Goal: Task Accomplishment & Management: Complete application form

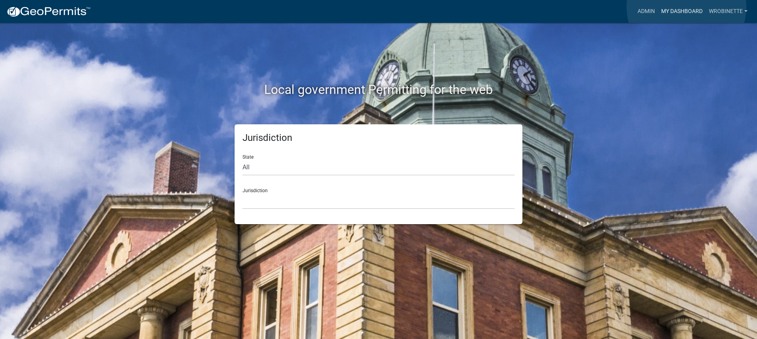
click at [687, 7] on link "My Dashboard" at bounding box center [682, 11] width 48 height 15
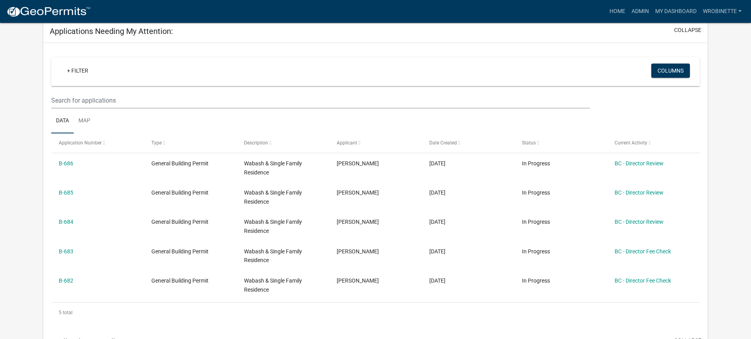
scroll to position [158, 0]
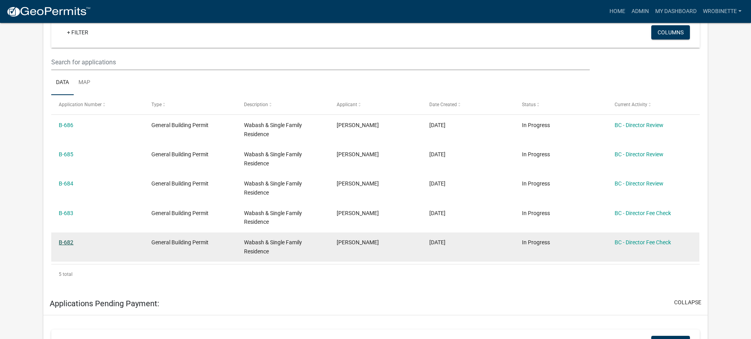
click at [67, 242] on link "B-682" at bounding box center [66, 242] width 15 height 6
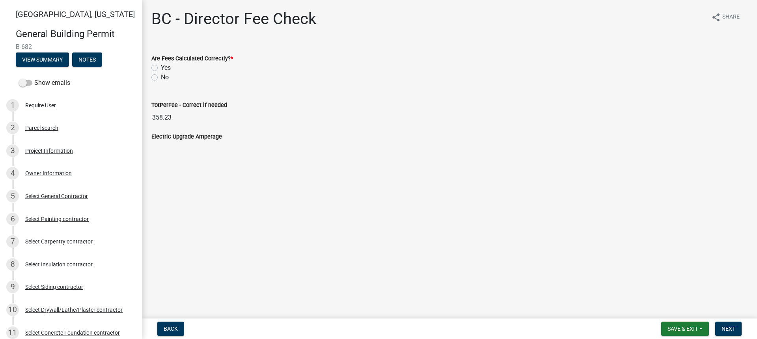
click at [161, 67] on label "Yes" at bounding box center [166, 67] width 10 height 9
click at [161, 67] on input "Yes" at bounding box center [163, 65] width 5 height 5
radio input "true"
click at [731, 330] on span "Next" at bounding box center [729, 328] width 14 height 6
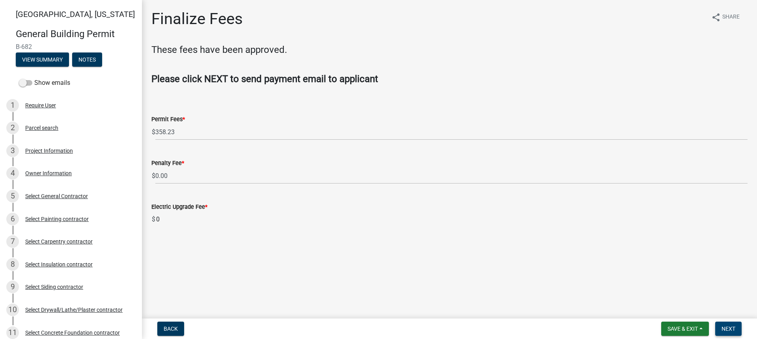
click at [730, 329] on span "Next" at bounding box center [729, 328] width 14 height 6
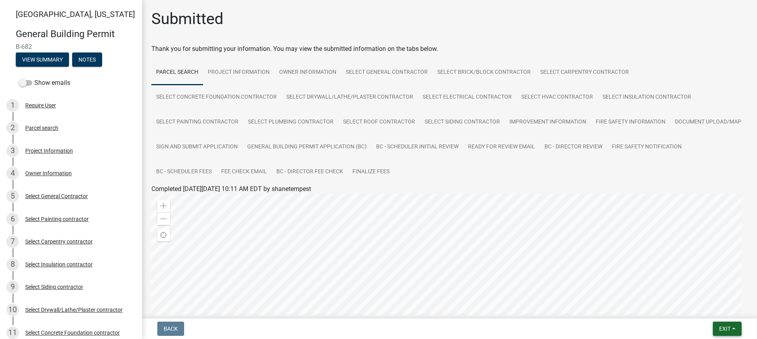
click at [730, 329] on span "Exit" at bounding box center [724, 328] width 11 height 6
click at [715, 309] on button "Save & Exit" at bounding box center [710, 308] width 63 height 19
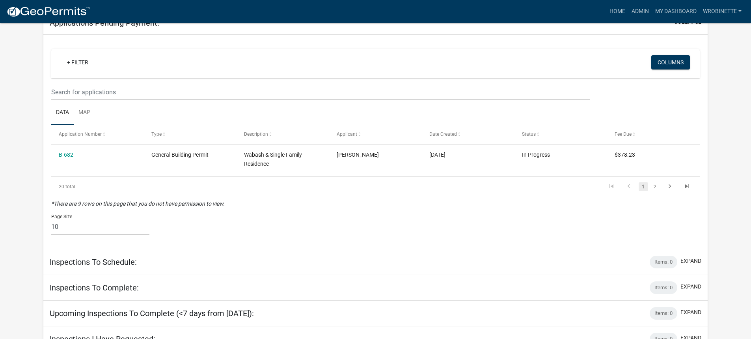
scroll to position [370, 0]
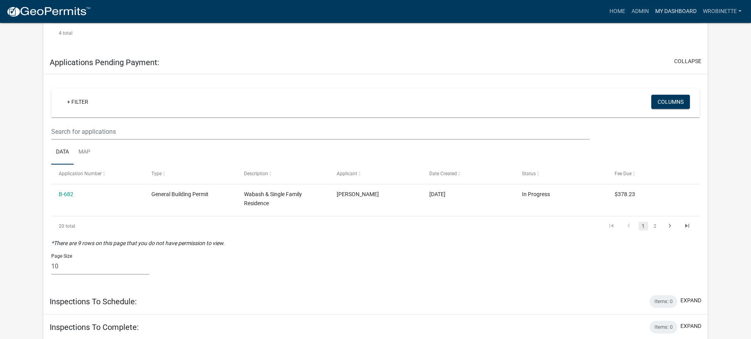
click at [680, 13] on link "My Dashboard" at bounding box center [676, 11] width 48 height 15
click at [682, 9] on link "My Dashboard" at bounding box center [676, 11] width 48 height 15
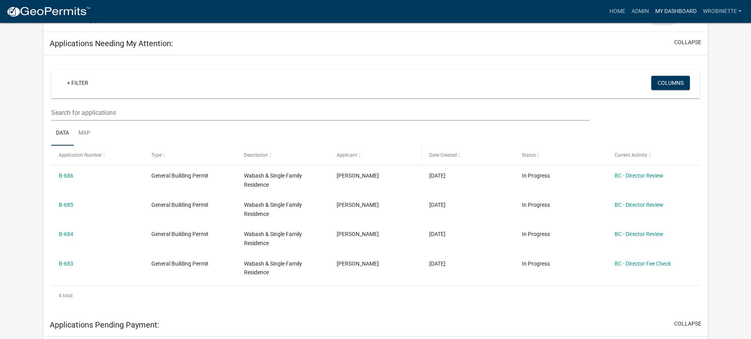
scroll to position [119, 0]
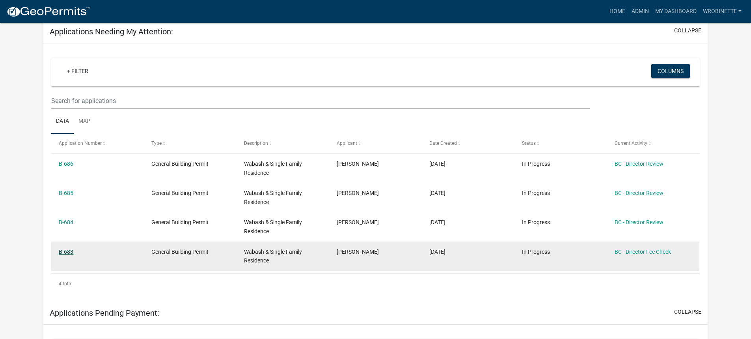
click at [66, 253] on link "B-683" at bounding box center [66, 251] width 15 height 6
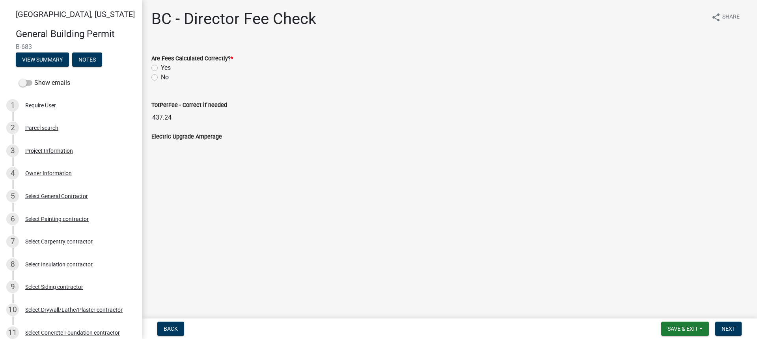
click at [161, 65] on label "Yes" at bounding box center [166, 67] width 10 height 9
click at [161, 65] on input "Yes" at bounding box center [163, 65] width 5 height 5
radio input "true"
click at [736, 326] on span "Next" at bounding box center [729, 328] width 14 height 6
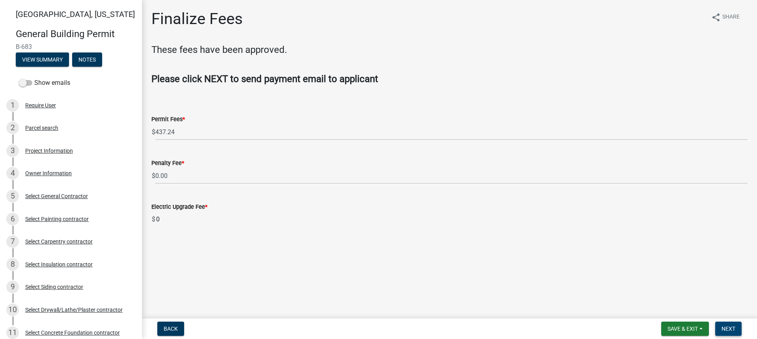
click at [735, 327] on span "Next" at bounding box center [729, 328] width 14 height 6
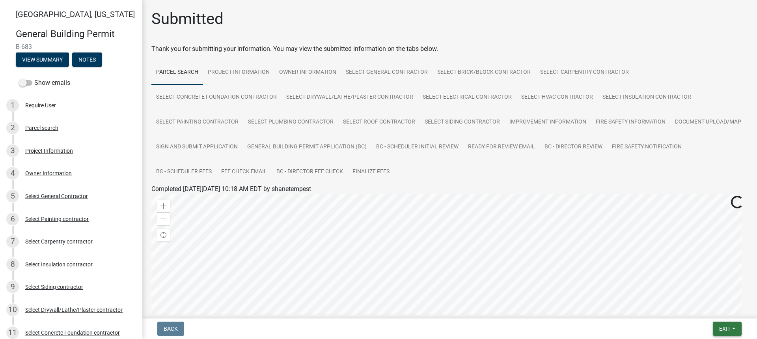
click at [729, 330] on span "Exit" at bounding box center [724, 328] width 11 height 6
click at [713, 311] on button "Save & Exit" at bounding box center [710, 308] width 63 height 19
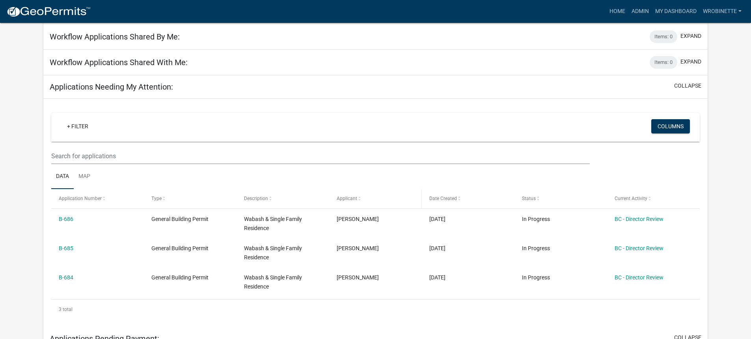
scroll to position [79, 0]
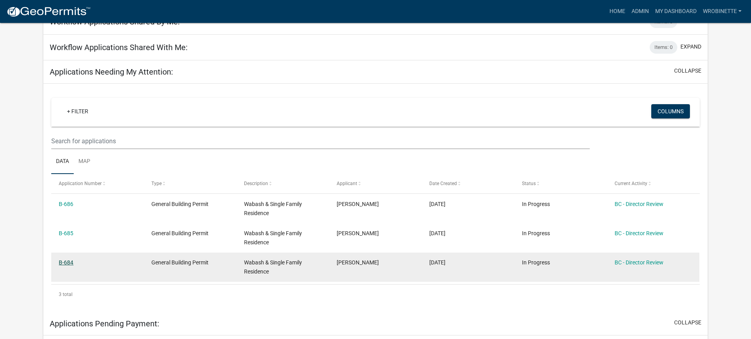
click at [67, 261] on link "B-684" at bounding box center [66, 262] width 15 height 6
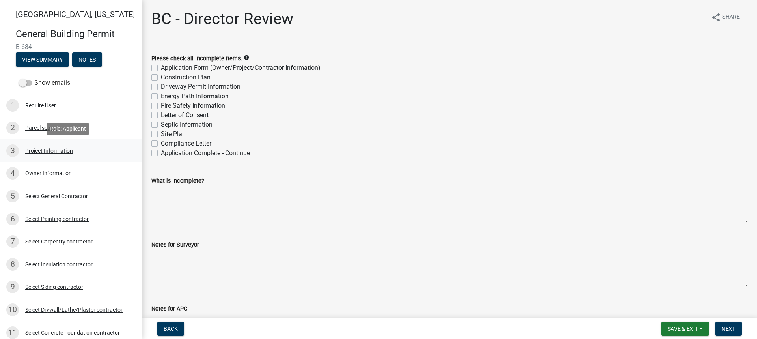
click at [46, 148] on div "Project Information" at bounding box center [49, 151] width 48 height 6
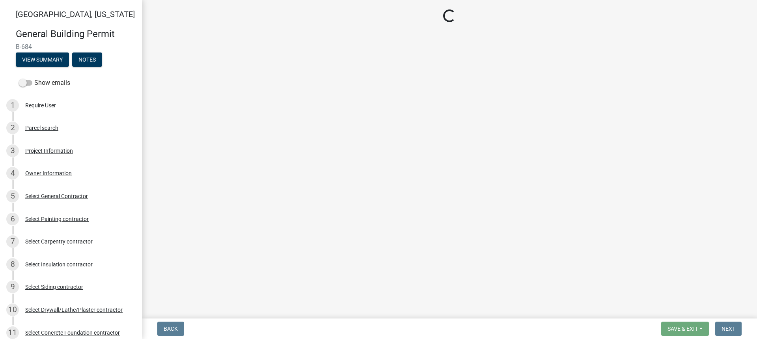
select select "f62e9ec7-2ce1-40c9-9d70-ac6e7ddc5d7c"
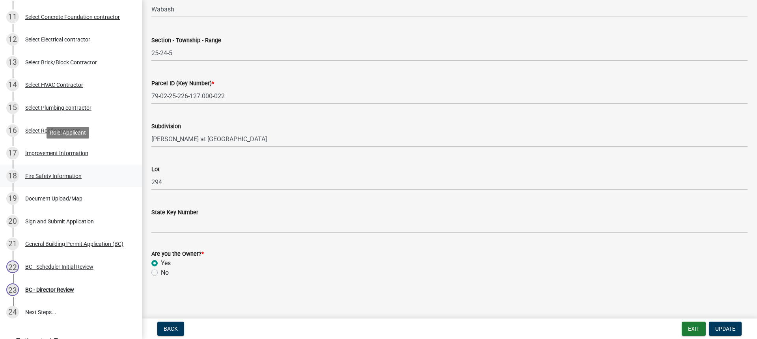
scroll to position [373, 0]
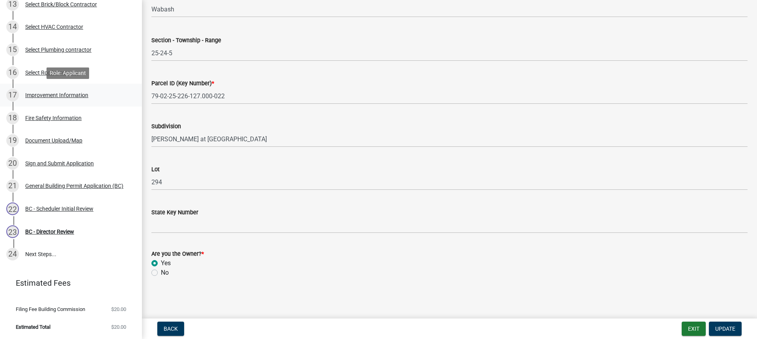
click at [59, 93] on div "Improvement Information" at bounding box center [56, 95] width 63 height 6
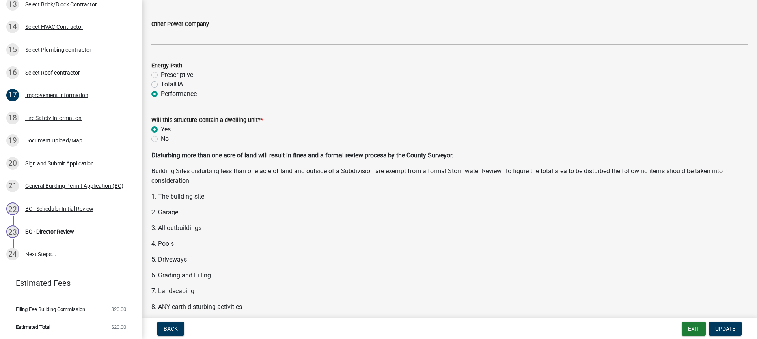
scroll to position [986, 0]
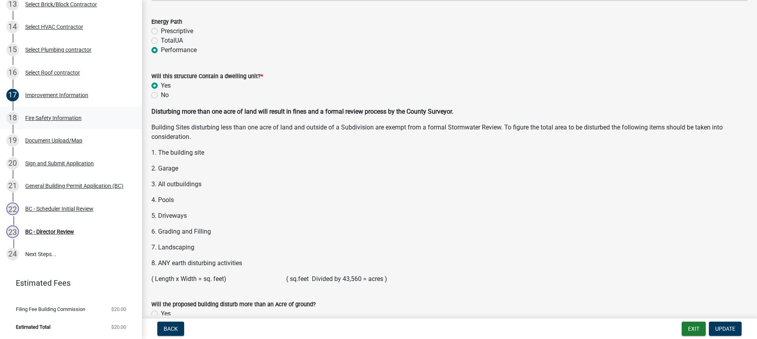
click at [49, 115] on div "Fire Safety Information" at bounding box center [53, 118] width 56 height 6
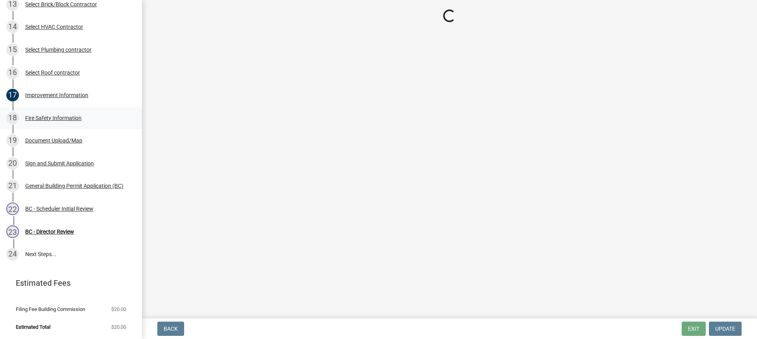
scroll to position [0, 0]
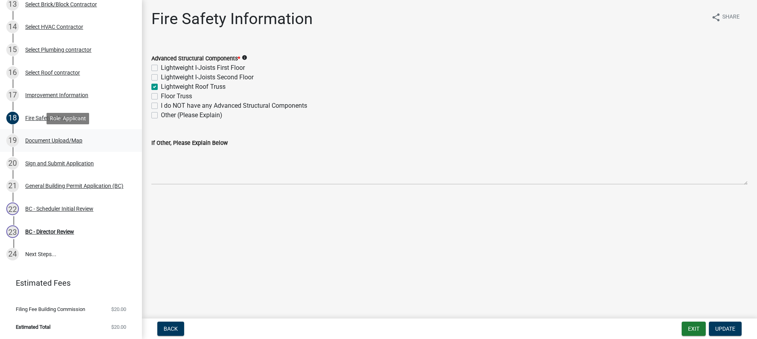
click at [47, 139] on div "Document Upload/Map" at bounding box center [53, 141] width 57 height 6
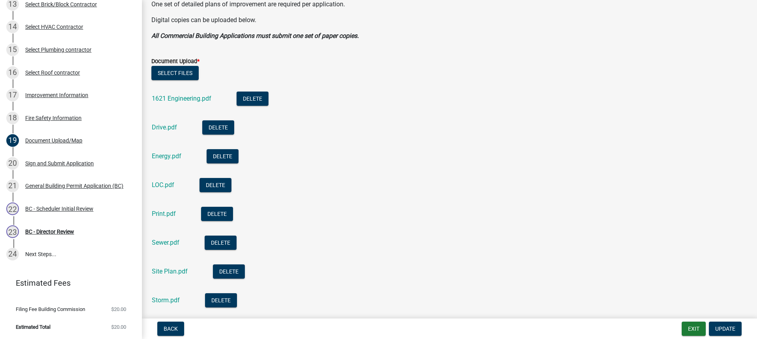
scroll to position [237, 0]
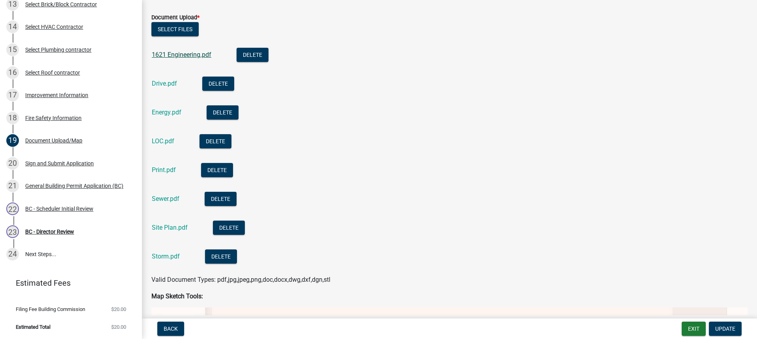
click at [181, 54] on link "1621 Engineering.pdf" at bounding box center [182, 54] width 60 height 7
click at [164, 82] on link "Drive.pdf" at bounding box center [164, 83] width 25 height 7
click at [167, 108] on link "Energy.pdf" at bounding box center [167, 111] width 30 height 7
click at [158, 171] on link "Print.pdf" at bounding box center [164, 169] width 24 height 7
click at [171, 200] on link "Sewer.pdf" at bounding box center [166, 198] width 28 height 7
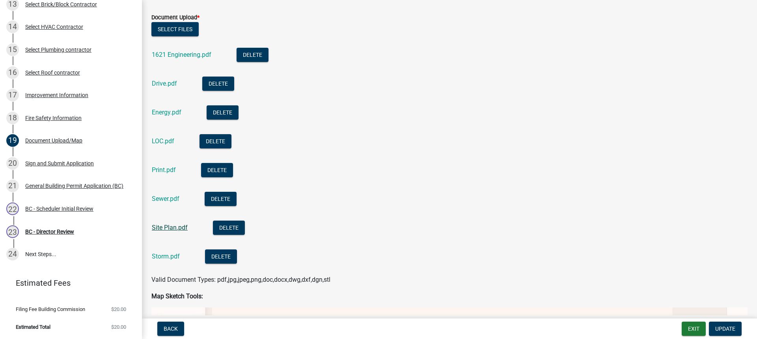
click at [168, 227] on link "Site Plan.pdf" at bounding box center [170, 227] width 36 height 7
click at [168, 255] on link "Storm.pdf" at bounding box center [166, 255] width 28 height 7
click at [50, 232] on div "BC - Director Review" at bounding box center [49, 232] width 49 height 6
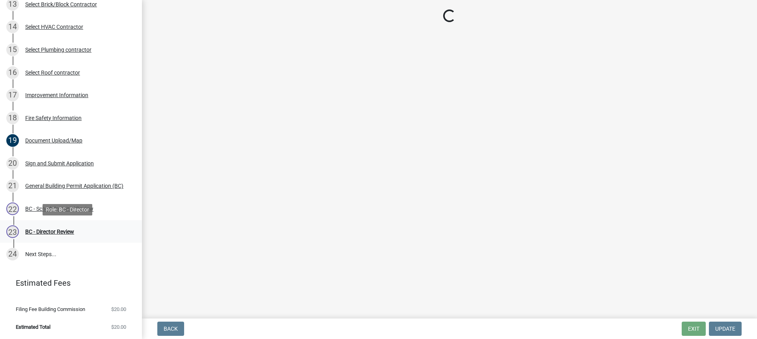
scroll to position [0, 0]
click at [63, 206] on div "BC - Scheduler Initial Review" at bounding box center [59, 209] width 68 height 6
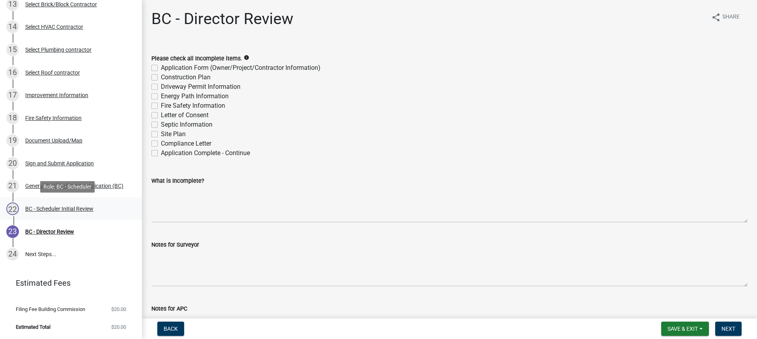
click at [65, 209] on div "BC - Scheduler Initial Review" at bounding box center [59, 209] width 68 height 6
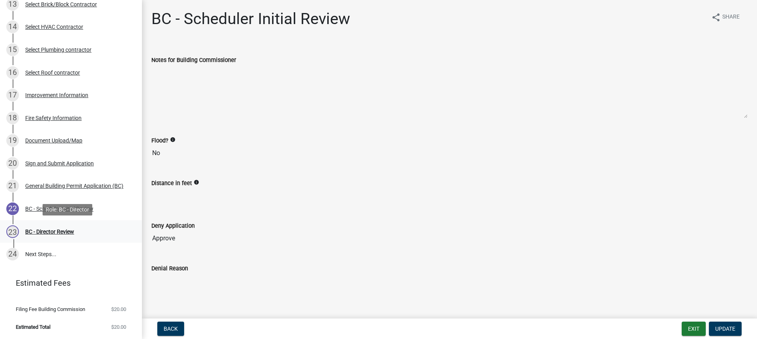
click at [49, 232] on div "BC - Director Review" at bounding box center [49, 232] width 49 height 6
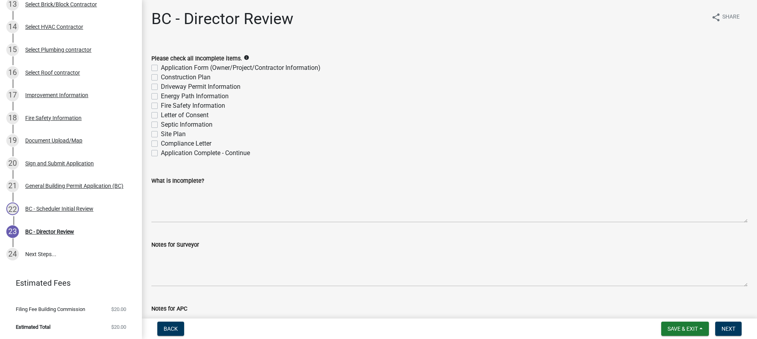
click at [161, 153] on label "Application Complete - Continue" at bounding box center [205, 152] width 89 height 9
click at [161, 153] on input "Application Complete - Continue" at bounding box center [163, 150] width 5 height 5
checkbox input "true"
checkbox input "false"
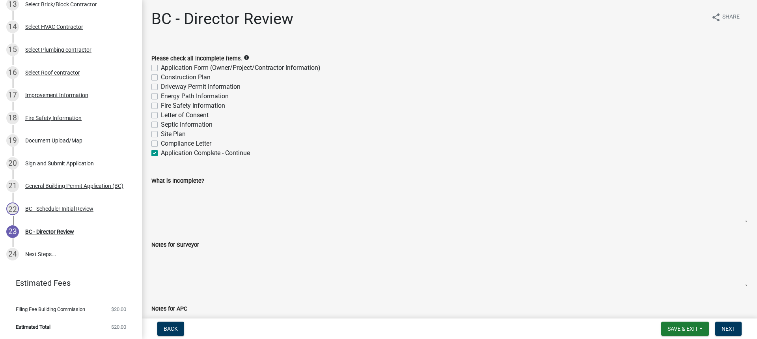
checkbox input "false"
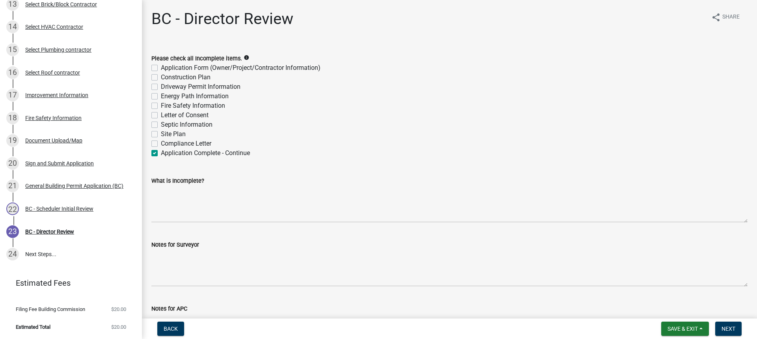
checkbox input "false"
checkbox input "true"
click at [732, 329] on span "Next" at bounding box center [729, 328] width 14 height 6
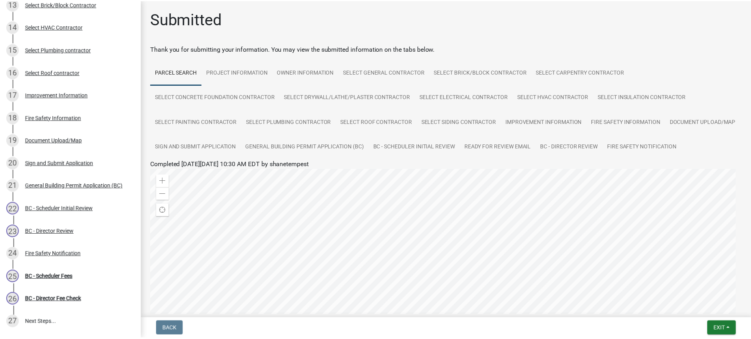
scroll to position [442, 0]
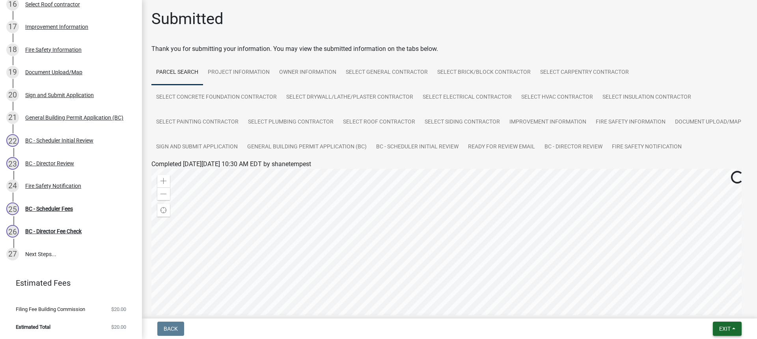
click at [729, 331] on span "Exit" at bounding box center [724, 328] width 11 height 6
click at [698, 309] on button "Save & Exit" at bounding box center [710, 308] width 63 height 19
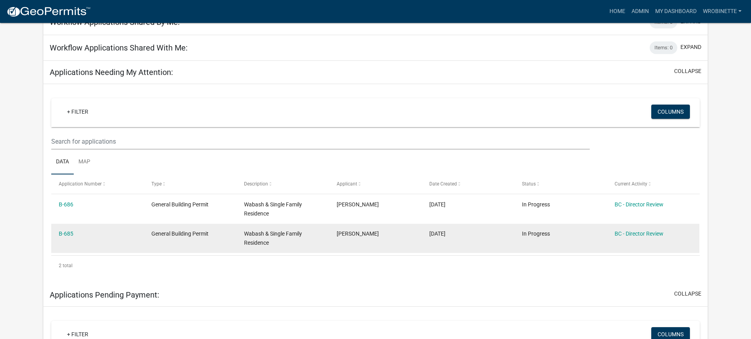
scroll to position [79, 0]
click at [71, 233] on link "B-685" at bounding box center [66, 233] width 15 height 6
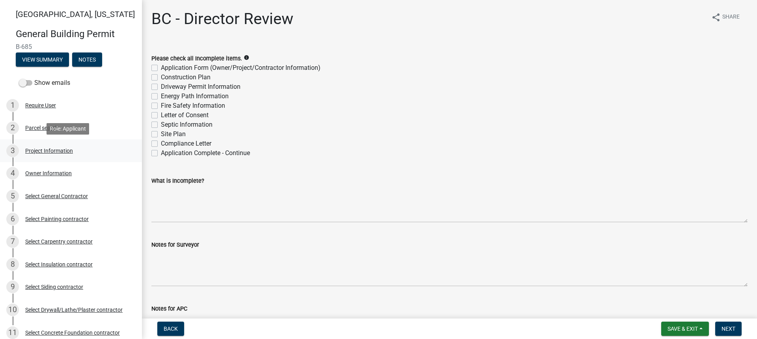
click at [40, 148] on div "Project Information" at bounding box center [49, 151] width 48 height 6
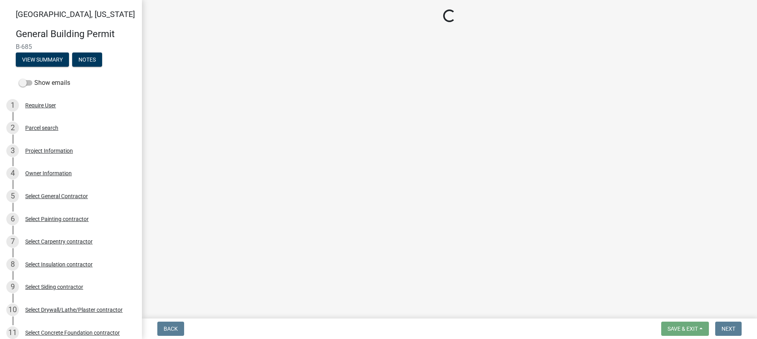
select select "f62e9ec7-2ce1-40c9-9d70-ac6e7ddc5d7c"
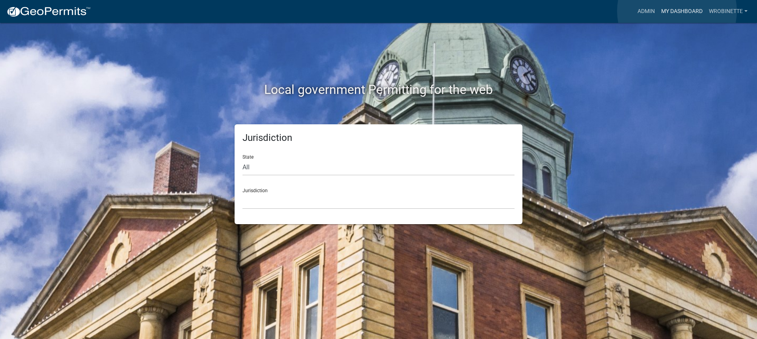
click at [677, 11] on link "My Dashboard" at bounding box center [682, 11] width 48 height 15
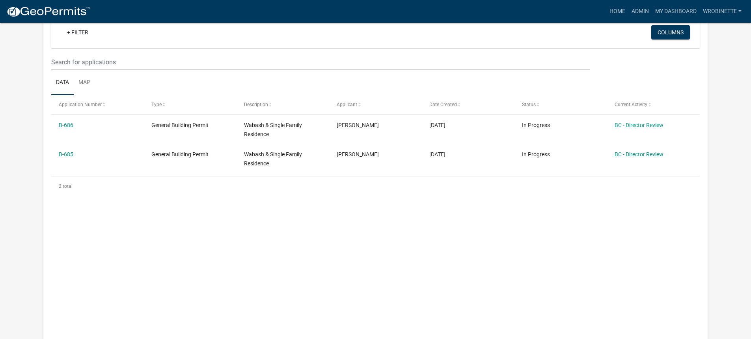
scroll to position [151, 0]
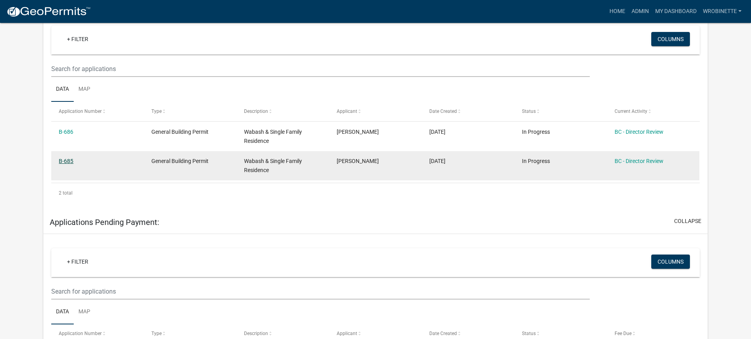
click at [64, 159] on link "B-685" at bounding box center [66, 161] width 15 height 6
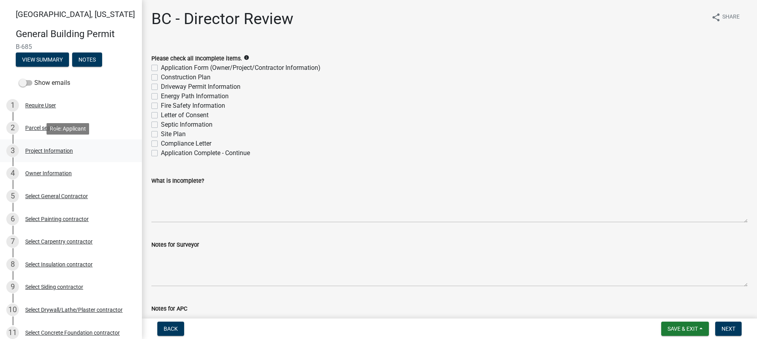
click at [60, 148] on div "Project Information" at bounding box center [49, 151] width 48 height 6
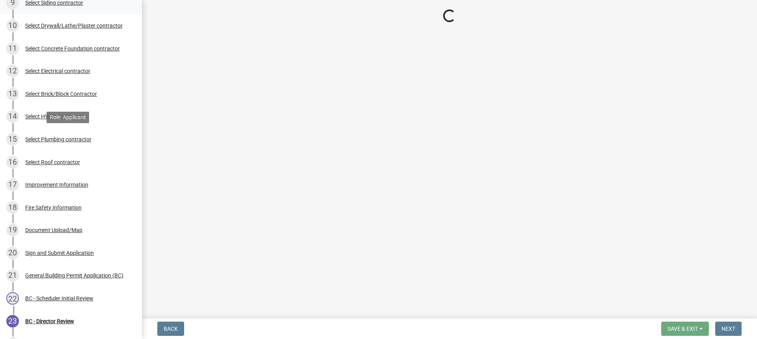
scroll to position [373, 0]
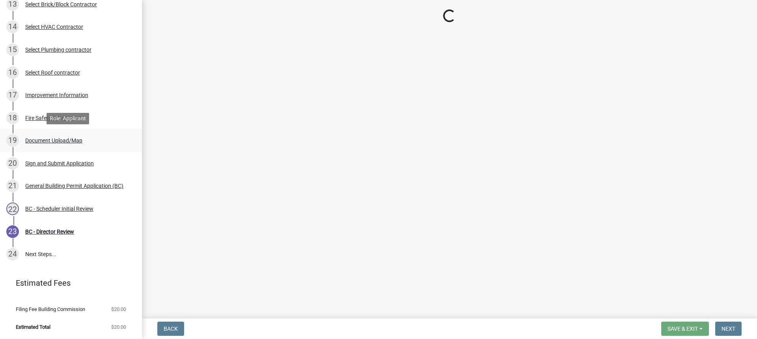
select select "f62e9ec7-2ce1-40c9-9d70-ac6e7ddc5d7c"
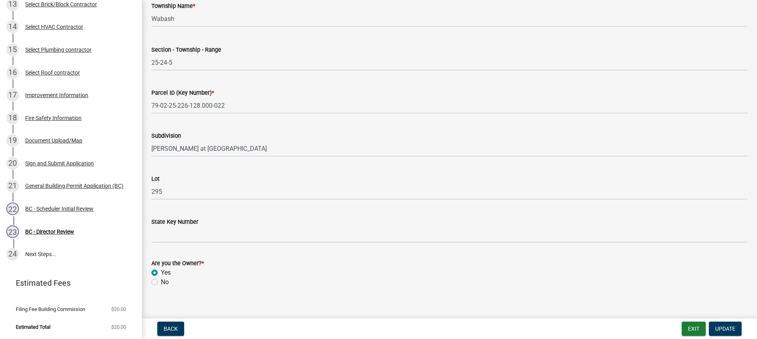
scroll to position [421, 0]
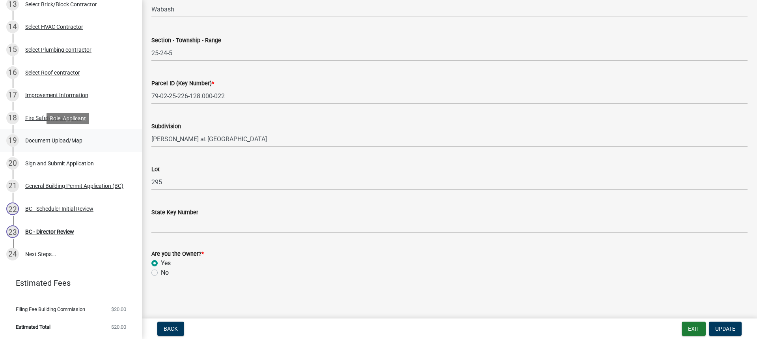
click at [62, 141] on div "Document Upload/Map" at bounding box center [53, 141] width 57 height 6
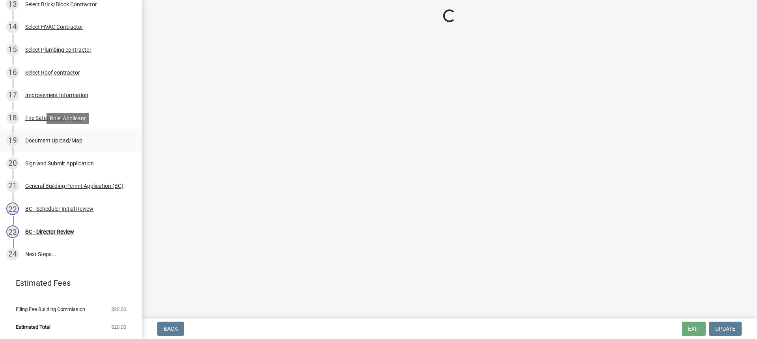
scroll to position [0, 0]
click at [70, 118] on div "Fire Safety Information" at bounding box center [53, 118] width 56 height 6
click at [51, 95] on div "Improvement Information" at bounding box center [56, 95] width 63 height 6
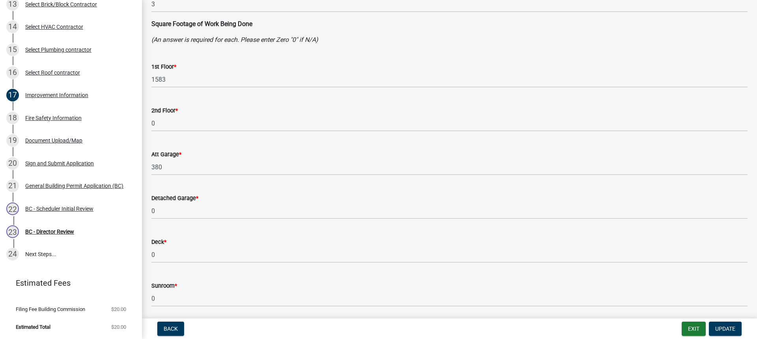
scroll to position [158, 0]
click at [57, 113] on div "18 Fire Safety Information" at bounding box center [67, 118] width 123 height 13
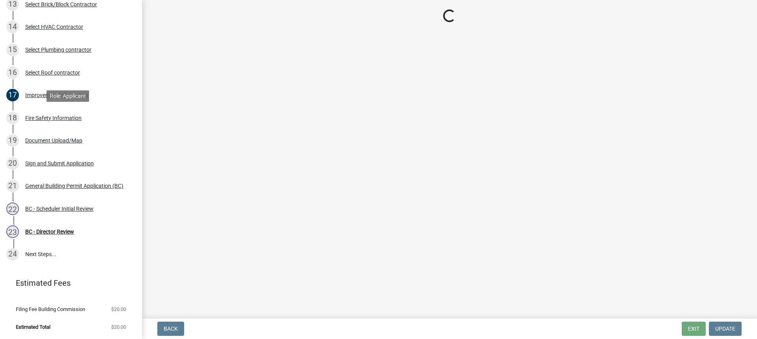
scroll to position [0, 0]
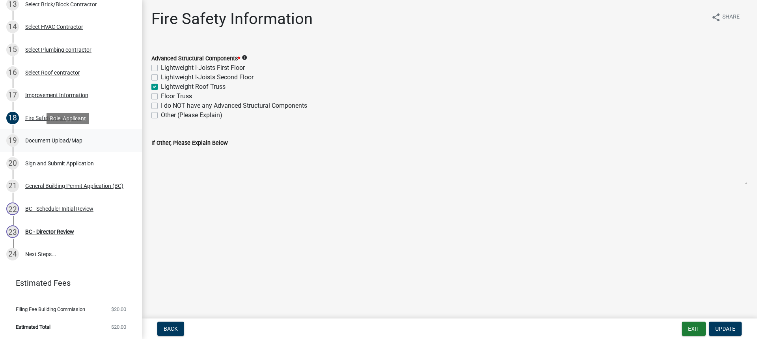
click at [58, 139] on div "Document Upload/Map" at bounding box center [53, 141] width 57 height 6
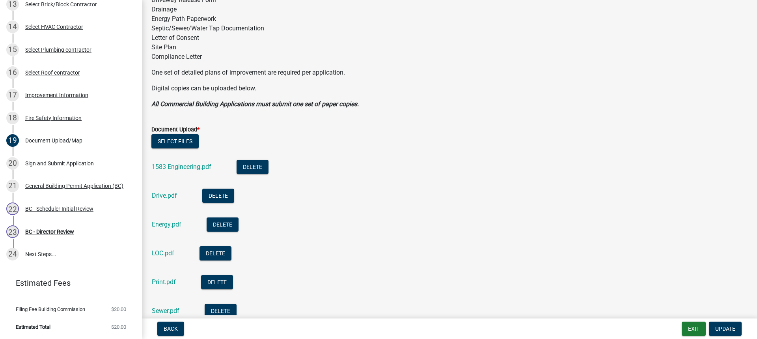
scroll to position [197, 0]
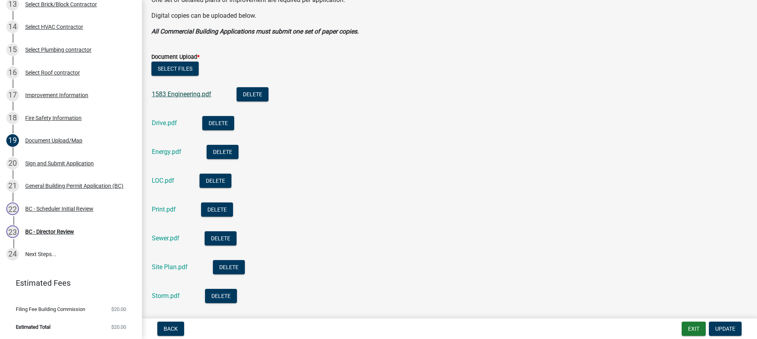
click at [188, 91] on link "1583 Engineering.pdf" at bounding box center [182, 93] width 60 height 7
click at [164, 121] on link "Drive.pdf" at bounding box center [164, 122] width 25 height 7
click at [169, 152] on link "Energy.pdf" at bounding box center [167, 151] width 30 height 7
click at [167, 207] on link "Print.pdf" at bounding box center [164, 208] width 24 height 7
click at [171, 238] on link "Sewer.pdf" at bounding box center [166, 237] width 28 height 7
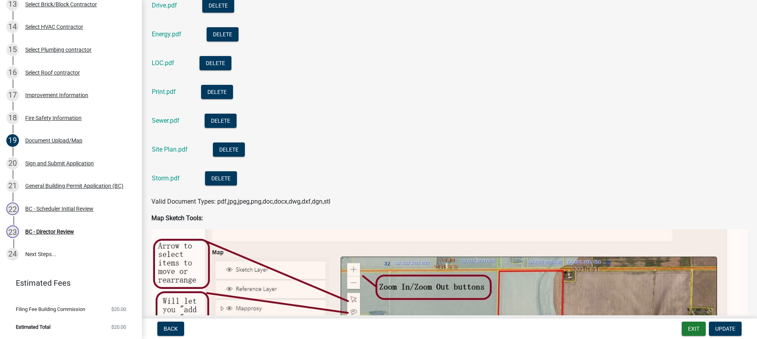
scroll to position [316, 0]
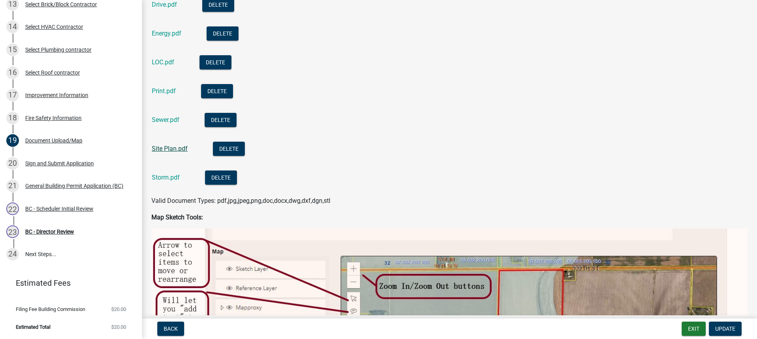
click at [174, 149] on link "Site Plan.pdf" at bounding box center [170, 148] width 36 height 7
click at [172, 174] on link "Storm.pdf" at bounding box center [166, 177] width 28 height 7
click at [66, 207] on div "BC - Scheduler Initial Review" at bounding box center [59, 209] width 68 height 6
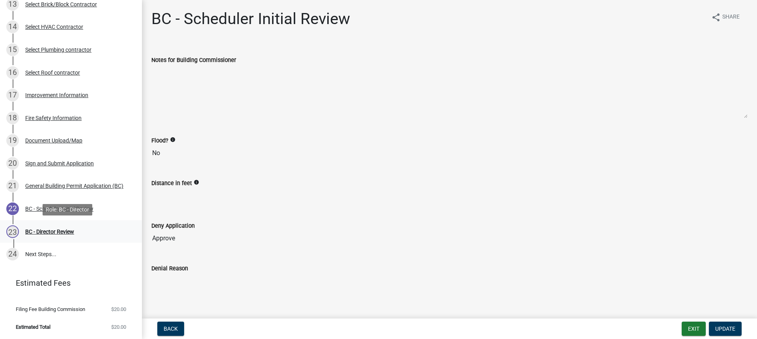
click at [47, 229] on div "BC - Director Review" at bounding box center [49, 232] width 49 height 6
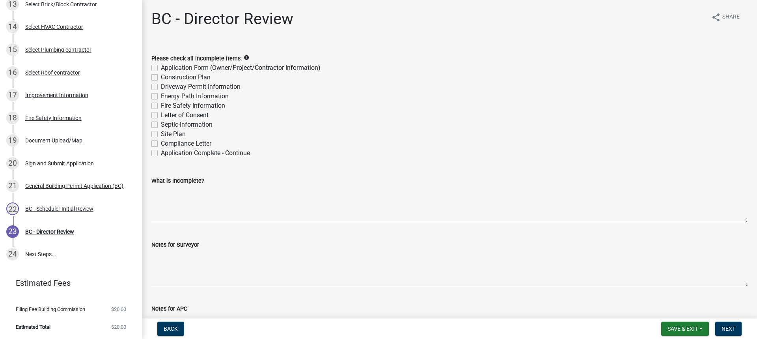
click at [161, 153] on label "Application Complete - Continue" at bounding box center [205, 152] width 89 height 9
click at [161, 153] on input "Application Complete - Continue" at bounding box center [163, 150] width 5 height 5
checkbox input "true"
checkbox input "false"
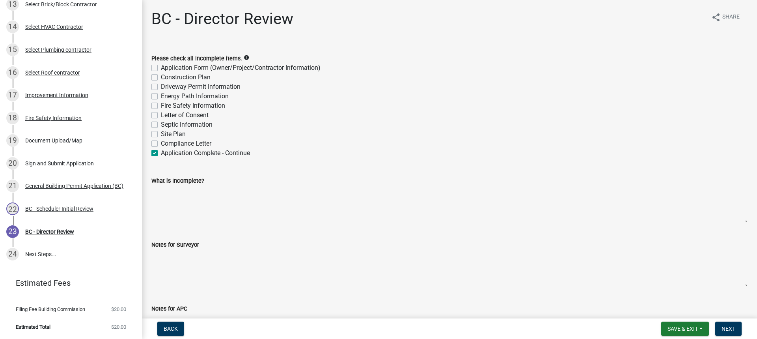
checkbox input "false"
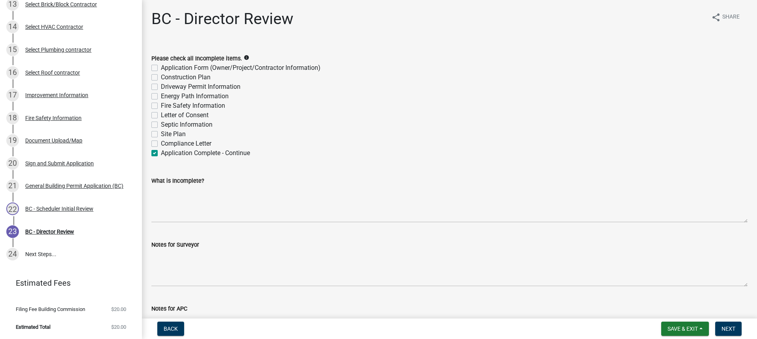
checkbox input "false"
checkbox input "true"
click at [732, 328] on span "Next" at bounding box center [729, 328] width 14 height 6
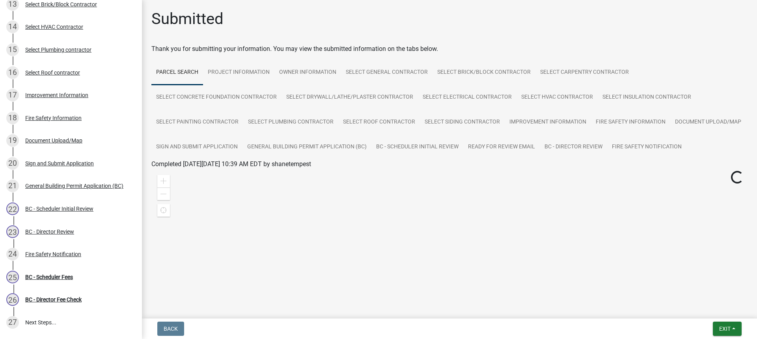
scroll to position [442, 0]
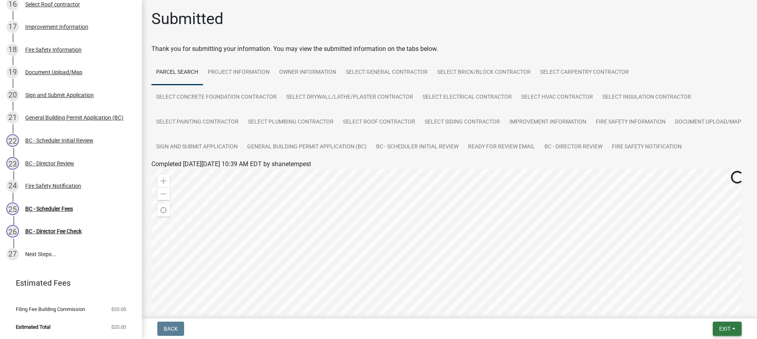
click at [732, 327] on button "Exit" at bounding box center [727, 328] width 29 height 14
click at [710, 306] on button "Save & Exit" at bounding box center [710, 308] width 63 height 19
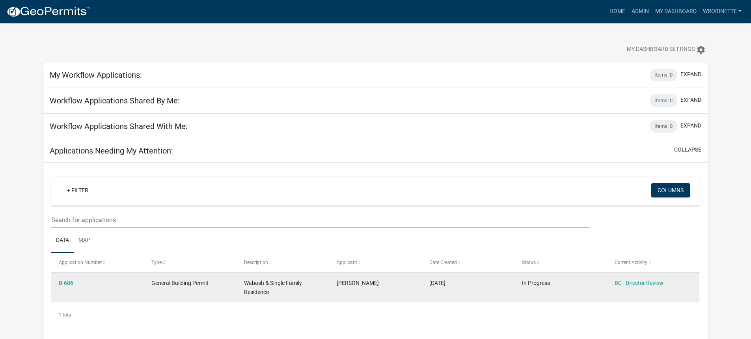
click at [65, 278] on div "B-686" at bounding box center [97, 282] width 77 height 9
click at [66, 278] on div "B-686" at bounding box center [97, 282] width 77 height 9
click at [67, 282] on link "B-686" at bounding box center [66, 283] width 15 height 6
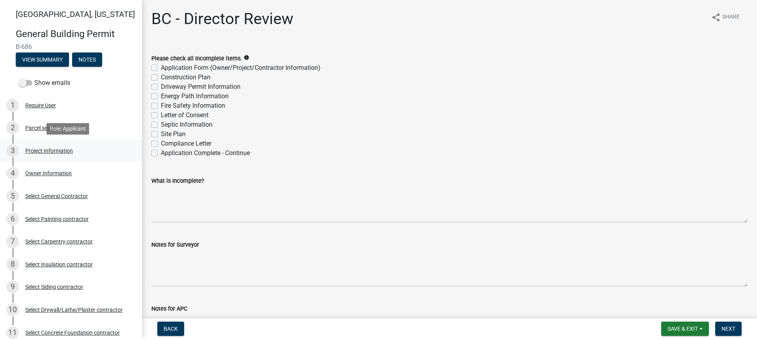
click at [46, 146] on div "3 Project Information" at bounding box center [67, 150] width 123 height 13
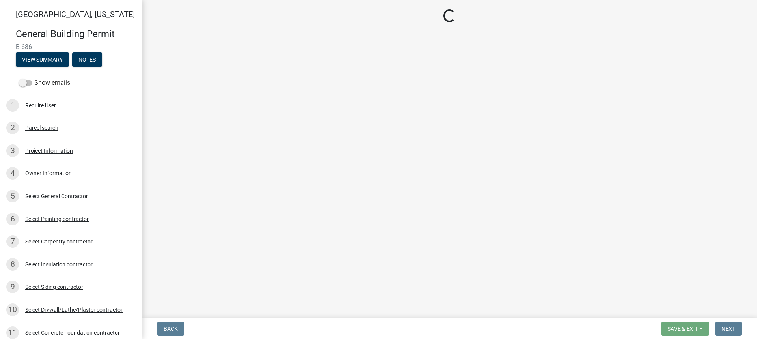
select select "f62e9ec7-2ce1-40c9-9d70-ac6e7ddc5d7c"
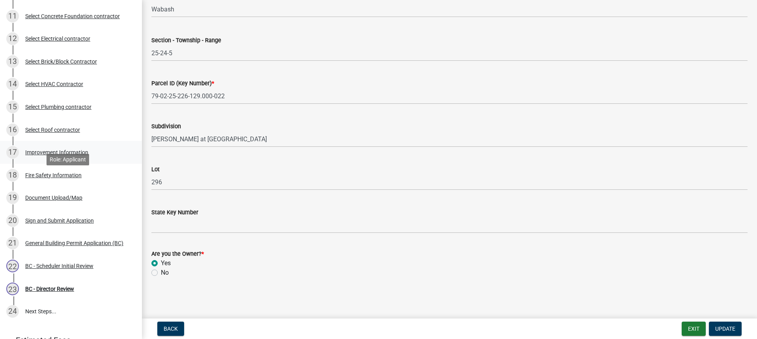
scroll to position [355, 0]
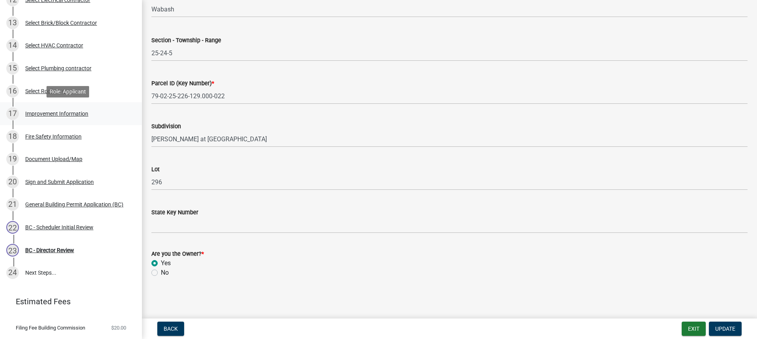
click at [71, 112] on div "Improvement Information" at bounding box center [56, 114] width 63 height 6
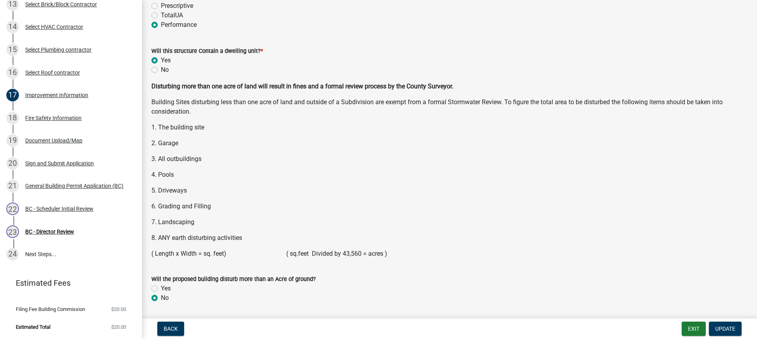
scroll to position [1036, 0]
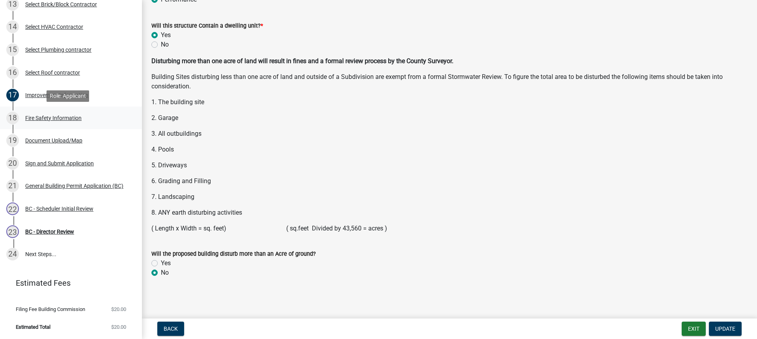
click at [63, 117] on div "Fire Safety Information" at bounding box center [53, 118] width 56 height 6
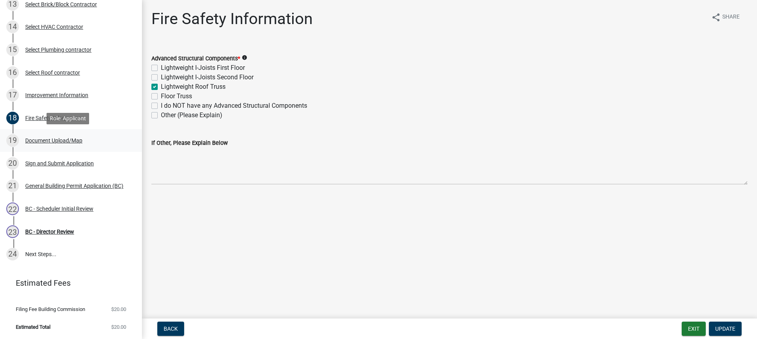
click at [62, 139] on div "Document Upload/Map" at bounding box center [53, 141] width 57 height 6
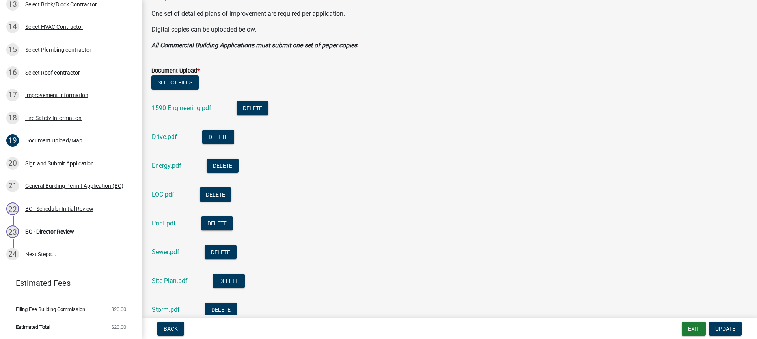
scroll to position [197, 0]
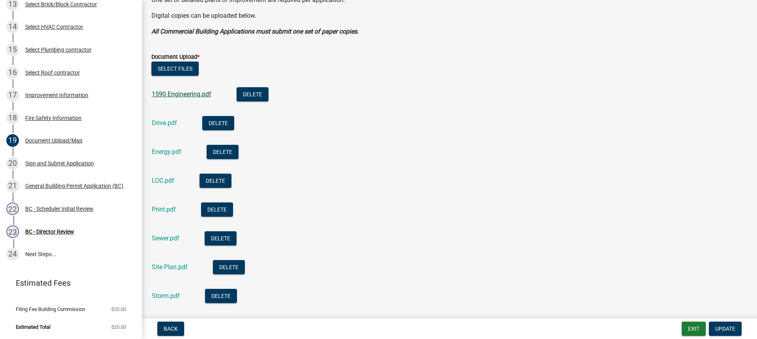
click at [196, 95] on link "1590 Engineering.pdf" at bounding box center [182, 93] width 60 height 7
click at [168, 124] on link "Drive.pdf" at bounding box center [164, 122] width 25 height 7
click at [176, 152] on link "Energy.pdf" at bounding box center [167, 151] width 30 height 7
click at [168, 209] on link "Print.pdf" at bounding box center [164, 208] width 24 height 7
click at [172, 237] on link "Sewer.pdf" at bounding box center [166, 237] width 28 height 7
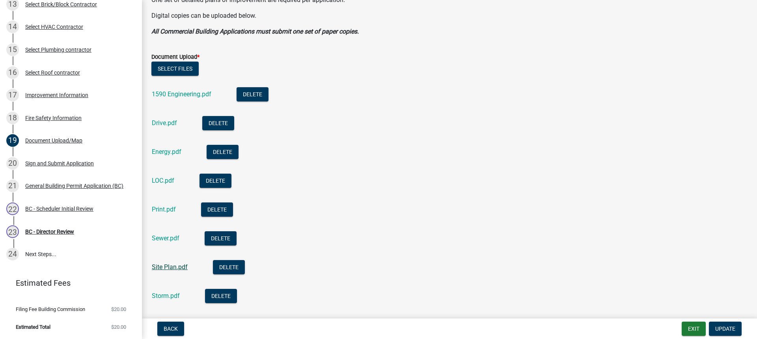
click at [167, 264] on link "Site Plan.pdf" at bounding box center [170, 266] width 36 height 7
click at [162, 292] on link "Storm.pdf" at bounding box center [166, 295] width 28 height 7
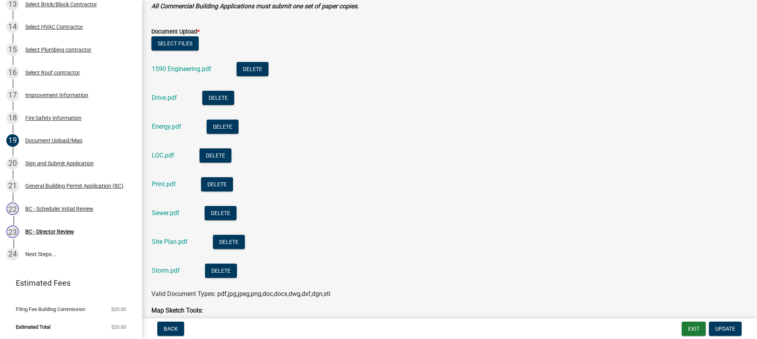
scroll to position [355, 0]
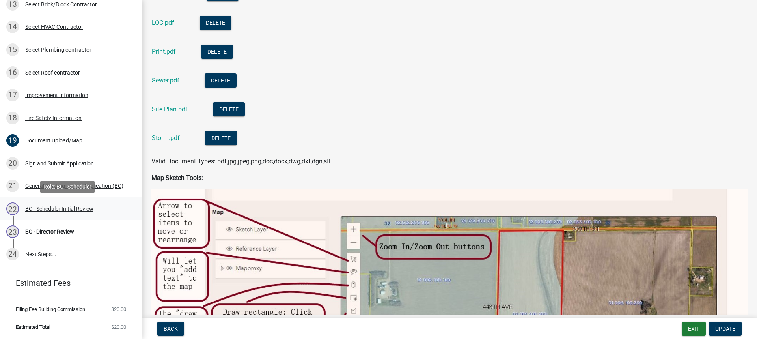
click at [62, 207] on div "BC - Scheduler Initial Review" at bounding box center [59, 209] width 68 height 6
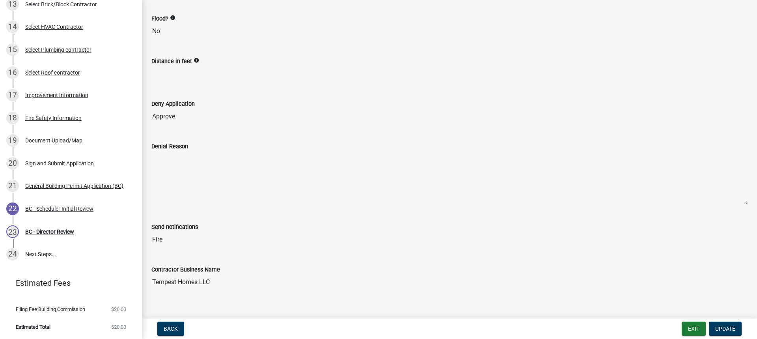
scroll to position [134, 0]
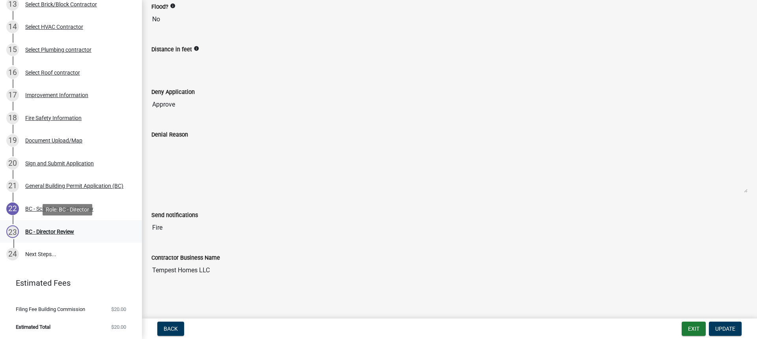
click at [49, 233] on div "BC - Director Review" at bounding box center [49, 232] width 49 height 6
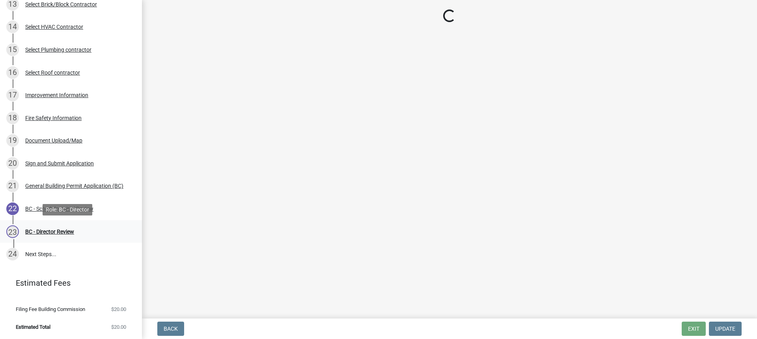
scroll to position [0, 0]
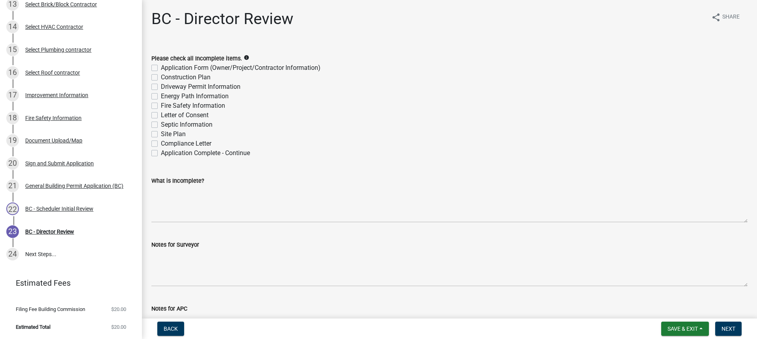
click at [161, 156] on label "Application Complete - Continue" at bounding box center [205, 152] width 89 height 9
click at [161, 153] on input "Application Complete - Continue" at bounding box center [163, 150] width 5 height 5
checkbox input "true"
checkbox input "false"
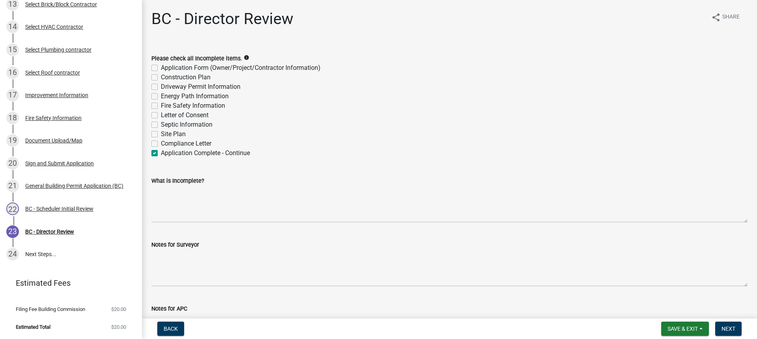
checkbox input "false"
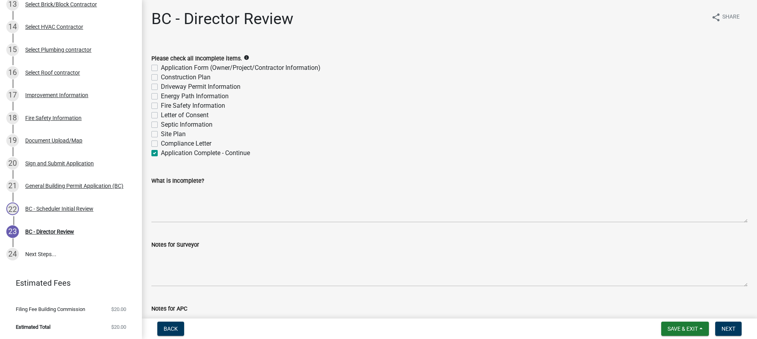
checkbox input "false"
checkbox input "true"
click at [727, 328] on span "Next" at bounding box center [729, 328] width 14 height 6
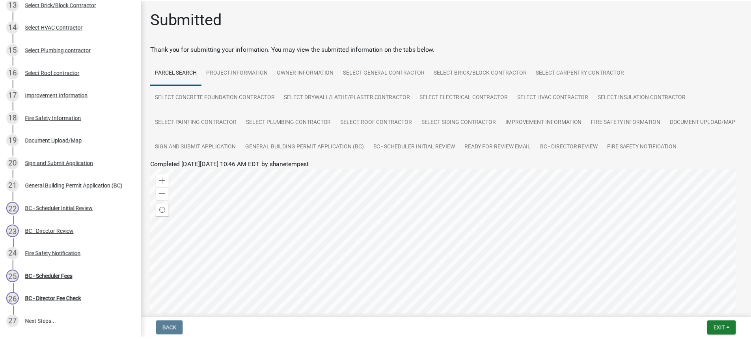
scroll to position [442, 0]
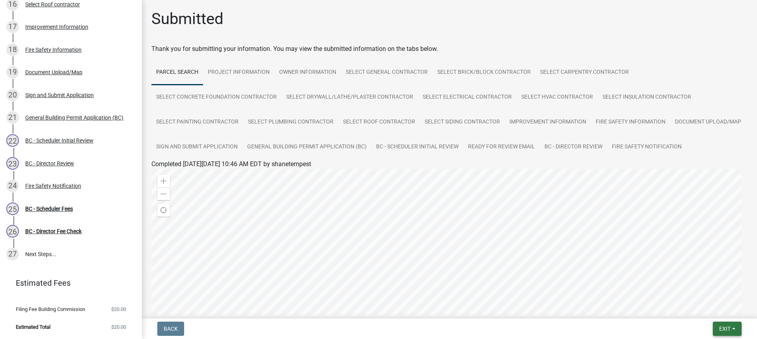
click at [721, 326] on span "Exit" at bounding box center [724, 328] width 11 height 6
click at [698, 309] on button "Save & Exit" at bounding box center [710, 308] width 63 height 19
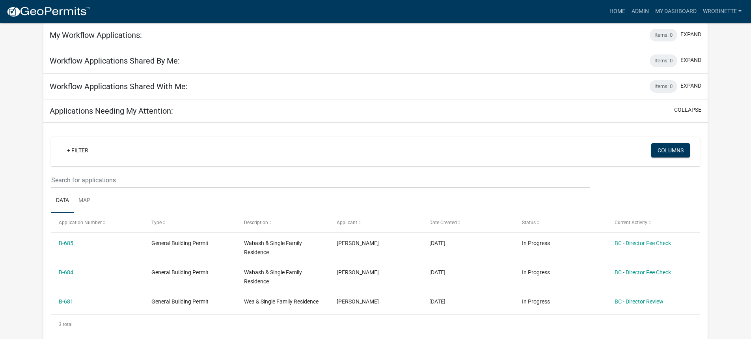
scroll to position [118, 0]
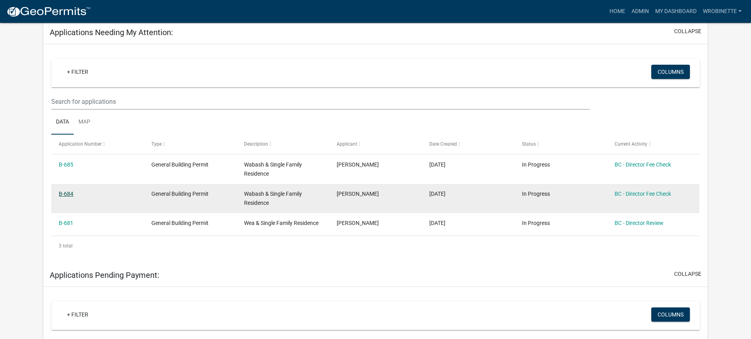
click at [69, 194] on link "B-684" at bounding box center [66, 193] width 15 height 6
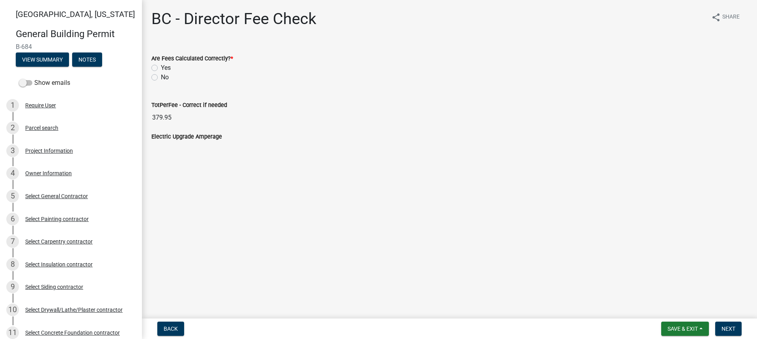
click at [161, 69] on label "Yes" at bounding box center [166, 67] width 10 height 9
click at [161, 68] on input "Yes" at bounding box center [163, 65] width 5 height 5
radio input "true"
click at [723, 327] on span "Next" at bounding box center [729, 328] width 14 height 6
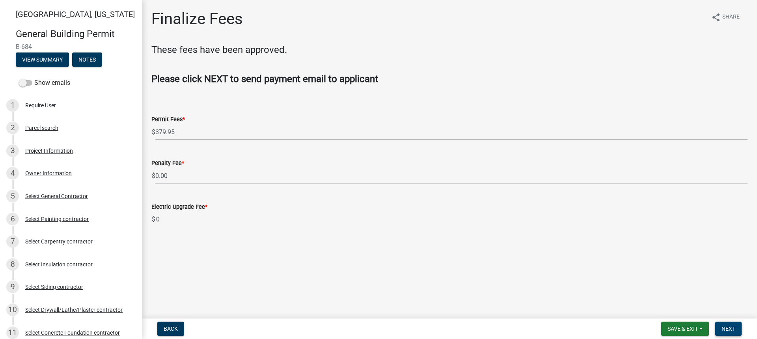
click at [731, 333] on button "Next" at bounding box center [728, 328] width 26 height 14
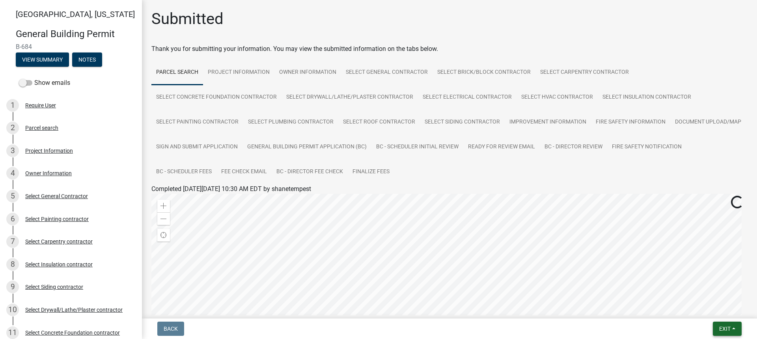
click at [735, 330] on button "Exit" at bounding box center [727, 328] width 29 height 14
click at [712, 311] on button "Save & Exit" at bounding box center [710, 308] width 63 height 19
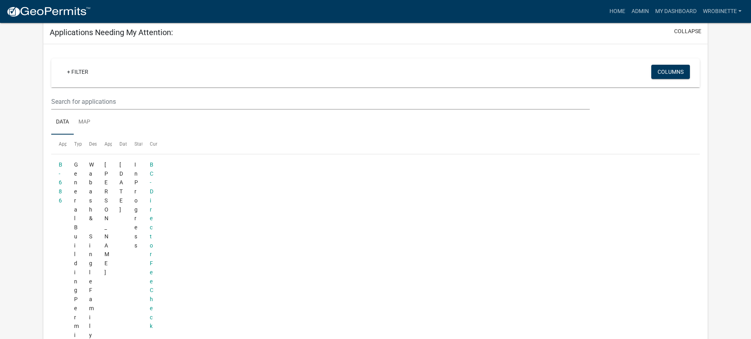
scroll to position [107, 0]
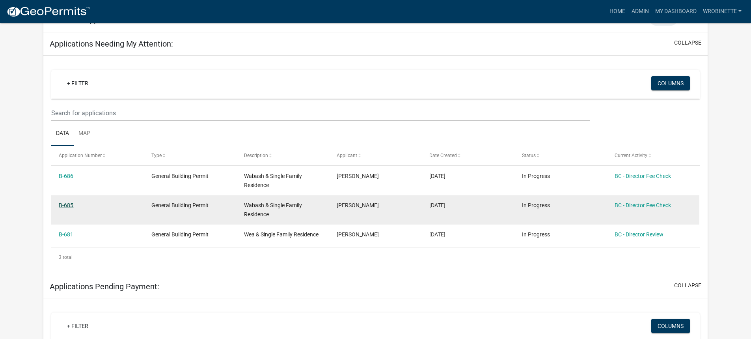
click at [66, 204] on link "B-685" at bounding box center [66, 205] width 15 height 6
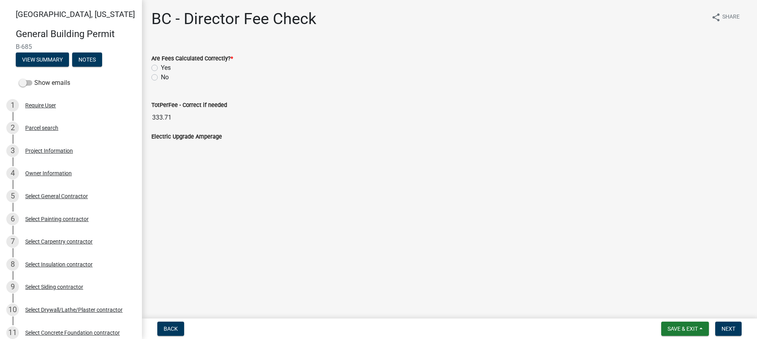
click at [161, 68] on label "Yes" at bounding box center [166, 67] width 10 height 9
click at [161, 68] on input "Yes" at bounding box center [163, 65] width 5 height 5
radio input "true"
click at [732, 327] on span "Next" at bounding box center [729, 328] width 14 height 6
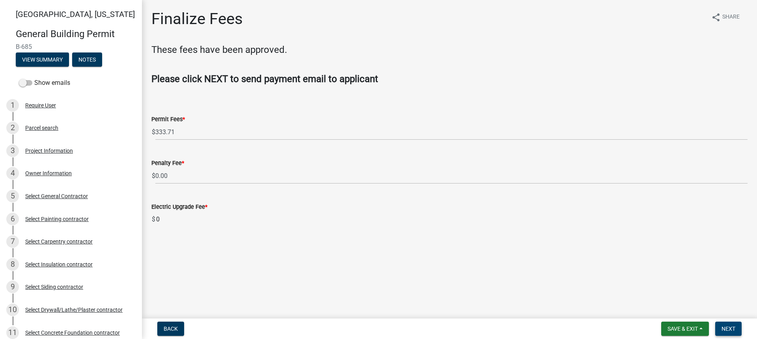
click at [730, 327] on span "Next" at bounding box center [729, 328] width 14 height 6
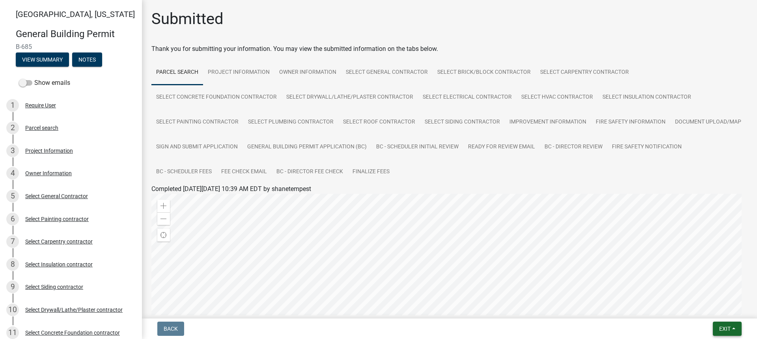
click at [725, 331] on span "Exit" at bounding box center [724, 328] width 11 height 6
click at [711, 311] on button "Save & Exit" at bounding box center [710, 308] width 63 height 19
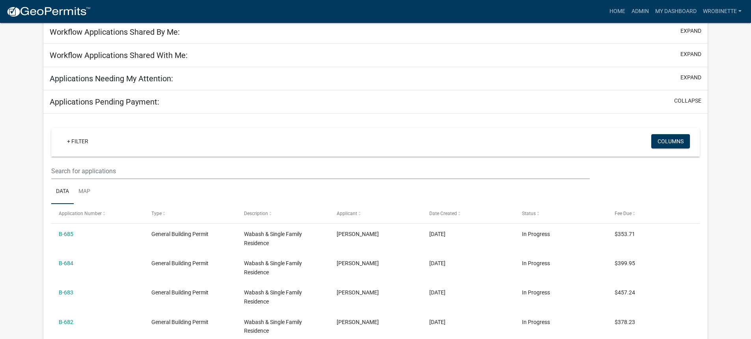
scroll to position [66, 0]
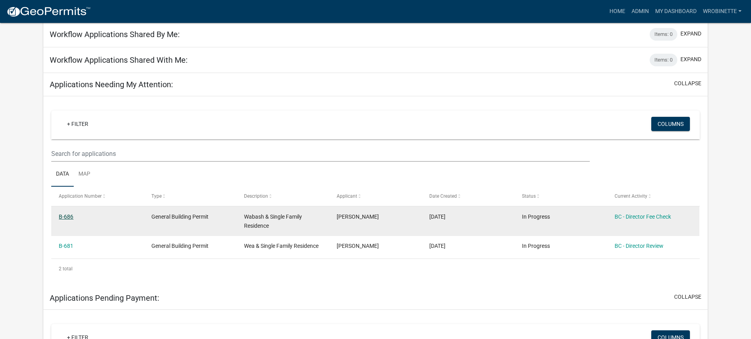
click at [71, 217] on link "B-686" at bounding box center [66, 216] width 15 height 6
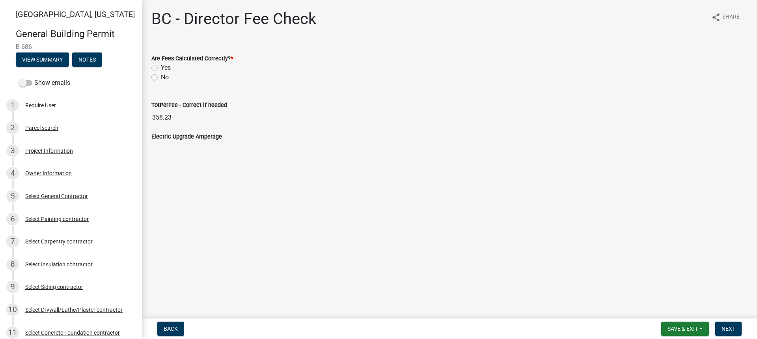
click at [161, 67] on label "Yes" at bounding box center [166, 67] width 10 height 9
click at [161, 67] on input "Yes" at bounding box center [163, 65] width 5 height 5
radio input "true"
drag, startPoint x: 728, startPoint y: 326, endPoint x: 712, endPoint y: 317, distance: 18.2
click at [728, 325] on span "Next" at bounding box center [729, 328] width 14 height 6
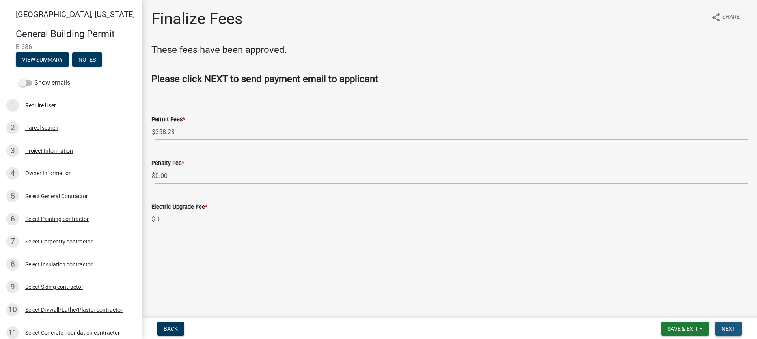
click at [725, 327] on span "Next" at bounding box center [729, 328] width 14 height 6
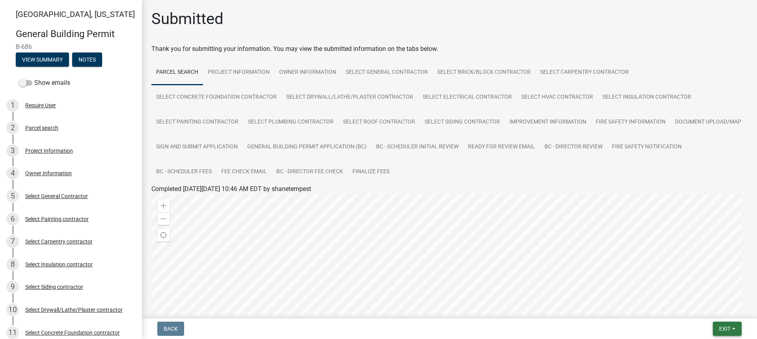
click at [728, 328] on span "Exit" at bounding box center [724, 328] width 11 height 6
click at [707, 306] on button "Save & Exit" at bounding box center [710, 308] width 63 height 19
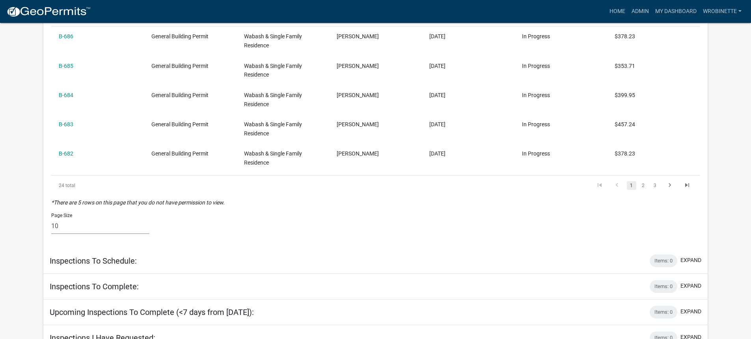
scroll to position [312, 0]
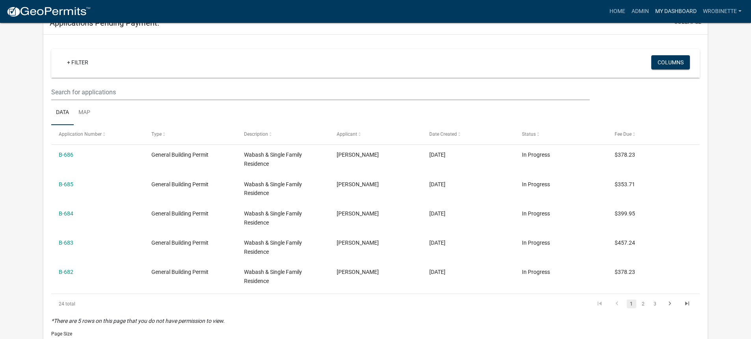
drag, startPoint x: 683, startPoint y: 9, endPoint x: 679, endPoint y: 11, distance: 4.6
click at [683, 9] on link "My Dashboard" at bounding box center [676, 11] width 48 height 15
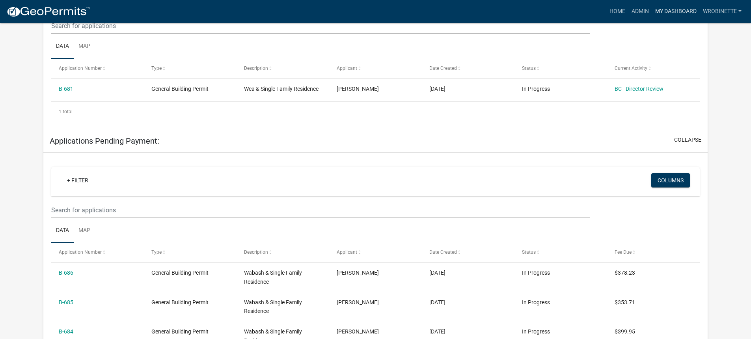
scroll to position [194, 0]
click at [637, 9] on link "Admin" at bounding box center [641, 11] width 24 height 15
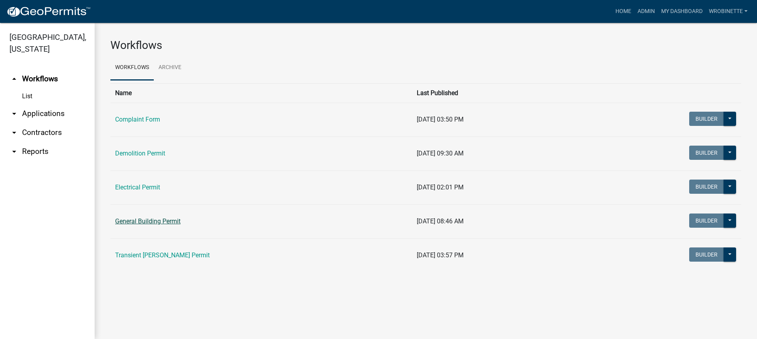
click at [147, 218] on link "General Building Permit" at bounding box center [147, 220] width 65 height 7
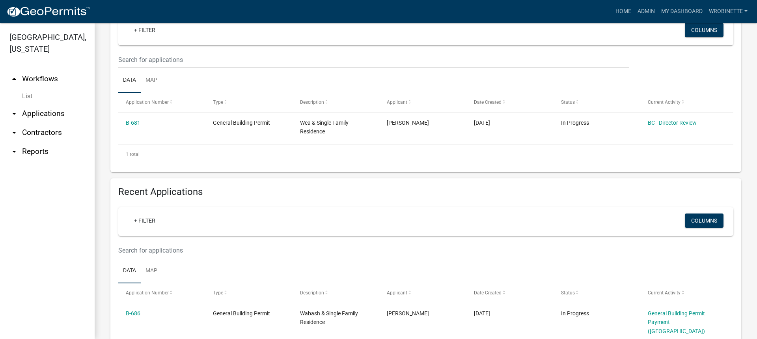
scroll to position [79, 0]
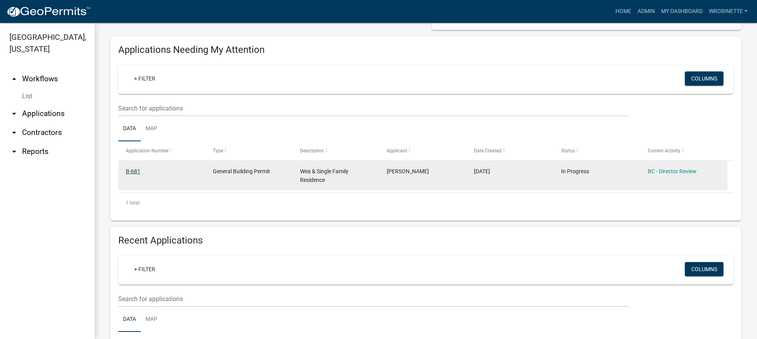
click at [137, 170] on link "B-681" at bounding box center [133, 171] width 15 height 6
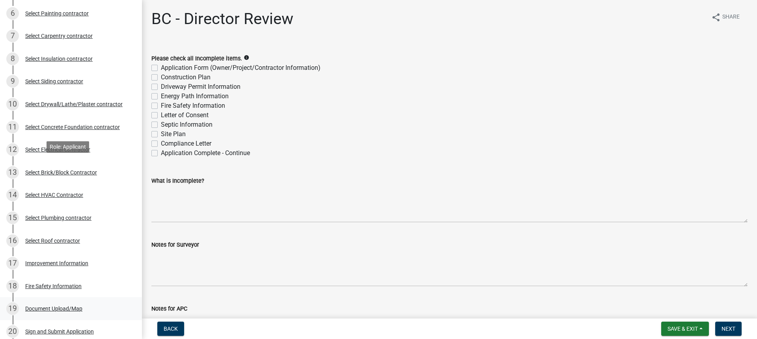
scroll to position [355, 0]
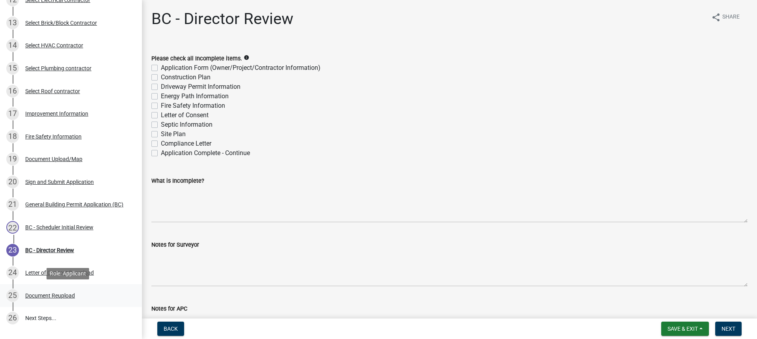
click at [66, 293] on div "Document Reupload" at bounding box center [50, 296] width 50 height 6
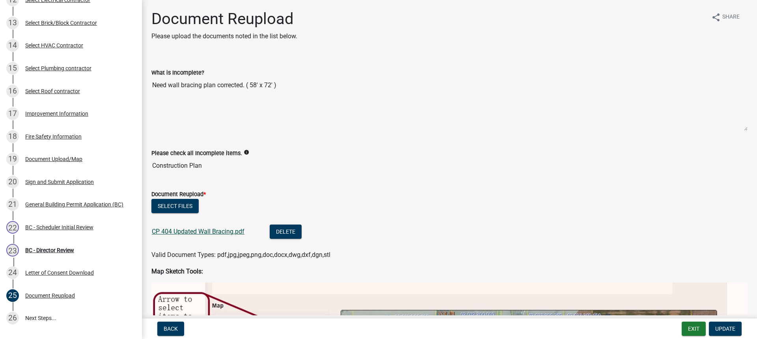
click at [218, 233] on link "CP 404 Updated Wall Bracing.pdf" at bounding box center [198, 231] width 93 height 7
click at [55, 248] on div "BC - Director Review" at bounding box center [49, 250] width 49 height 6
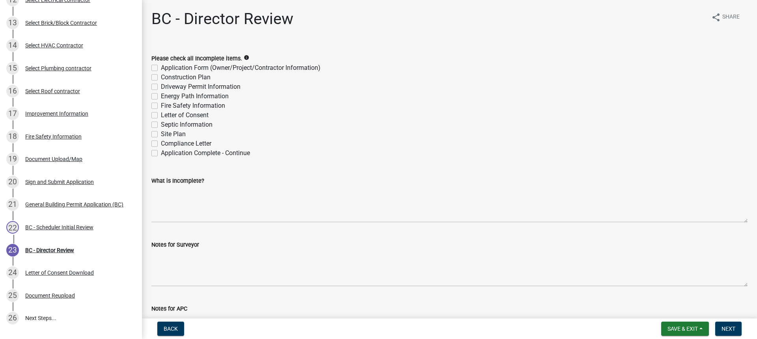
click at [161, 77] on label "Construction Plan" at bounding box center [186, 77] width 50 height 9
click at [161, 77] on input "Construction Plan" at bounding box center [163, 75] width 5 height 5
checkbox input "true"
checkbox input "false"
checkbox input "true"
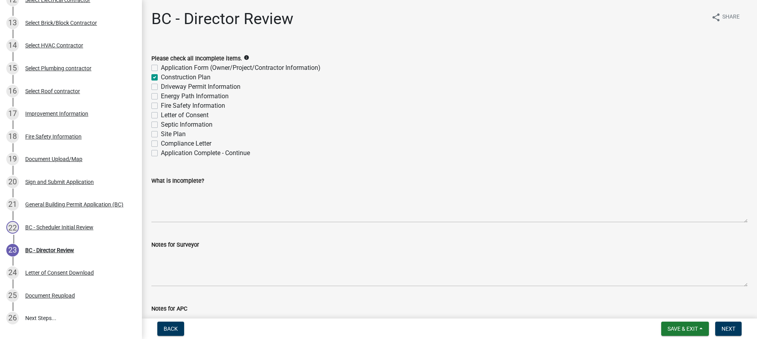
checkbox input "false"
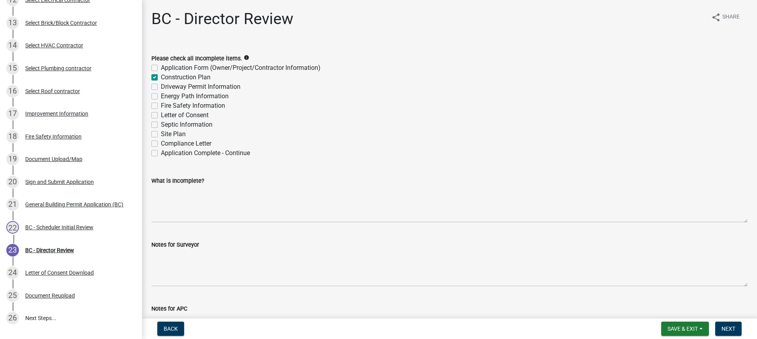
checkbox input "false"
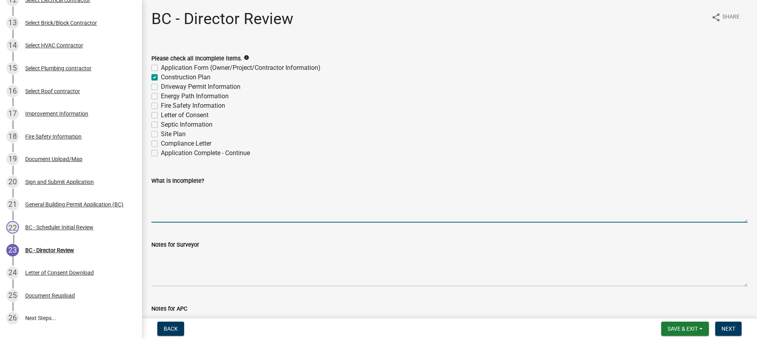
drag, startPoint x: 180, startPoint y: 195, endPoint x: 181, endPoint y: 189, distance: 6.4
click at [181, 191] on textarea "What is Incomplete?" at bounding box center [449, 203] width 596 height 37
type textarea "Need wall bracing plan corrected."
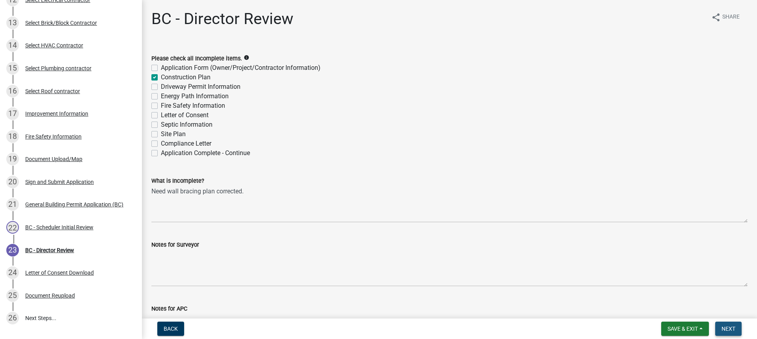
click at [730, 329] on span "Next" at bounding box center [729, 328] width 14 height 6
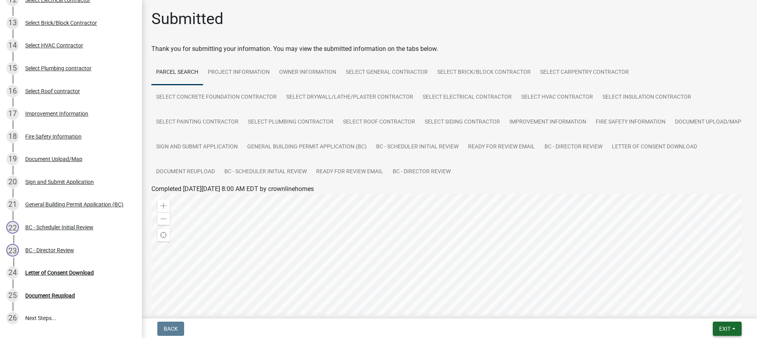
click at [732, 324] on button "Exit" at bounding box center [727, 328] width 29 height 14
click at [704, 308] on button "Save & Exit" at bounding box center [710, 308] width 63 height 19
